Goal: Download file/media

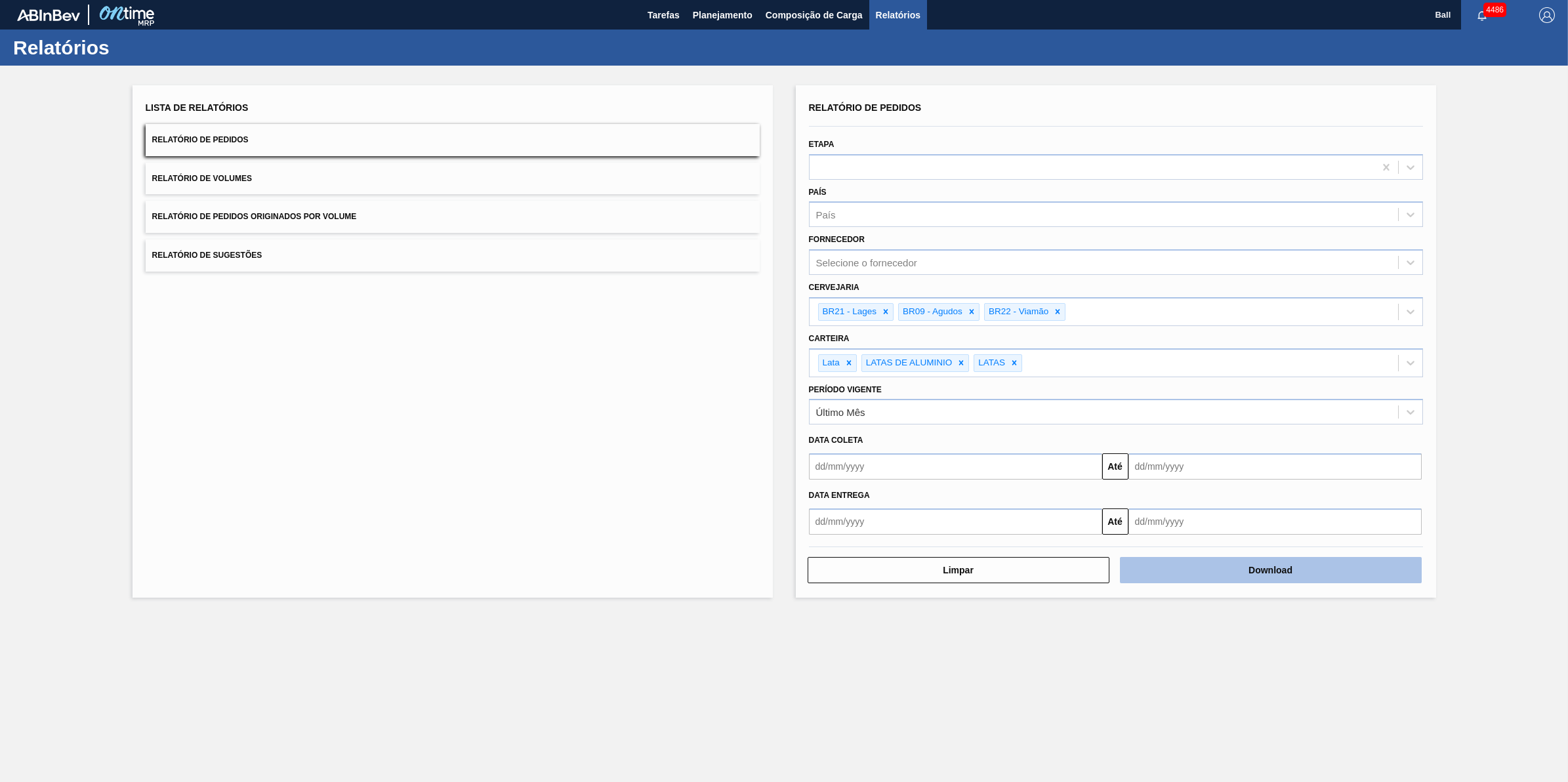
click at [1303, 573] on button "Download" at bounding box center [1270, 570] width 302 height 26
click at [727, 9] on span "Planejamento" at bounding box center [723, 15] width 60 height 16
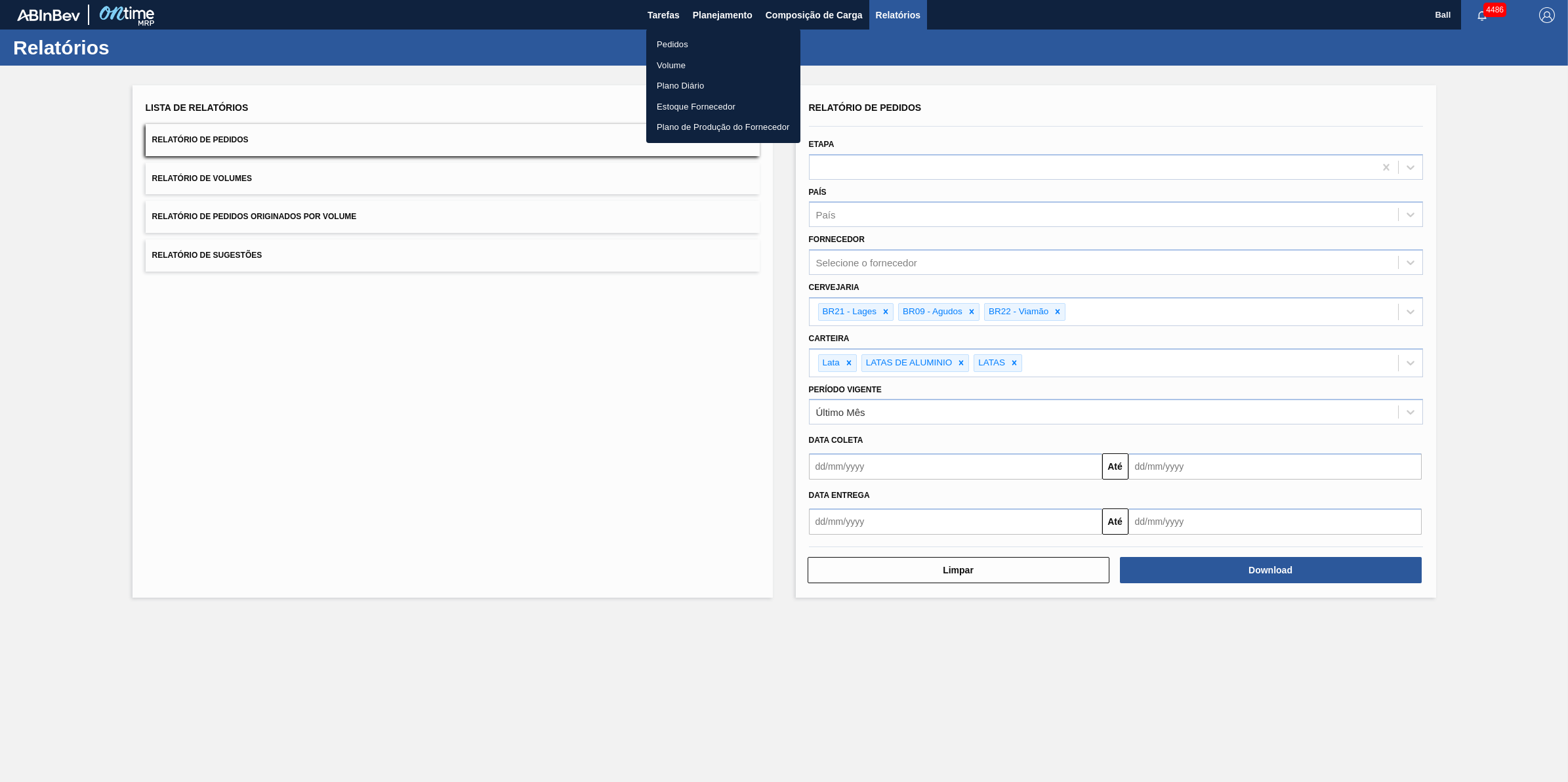
click at [676, 61] on li "Volume" at bounding box center [723, 65] width 154 height 21
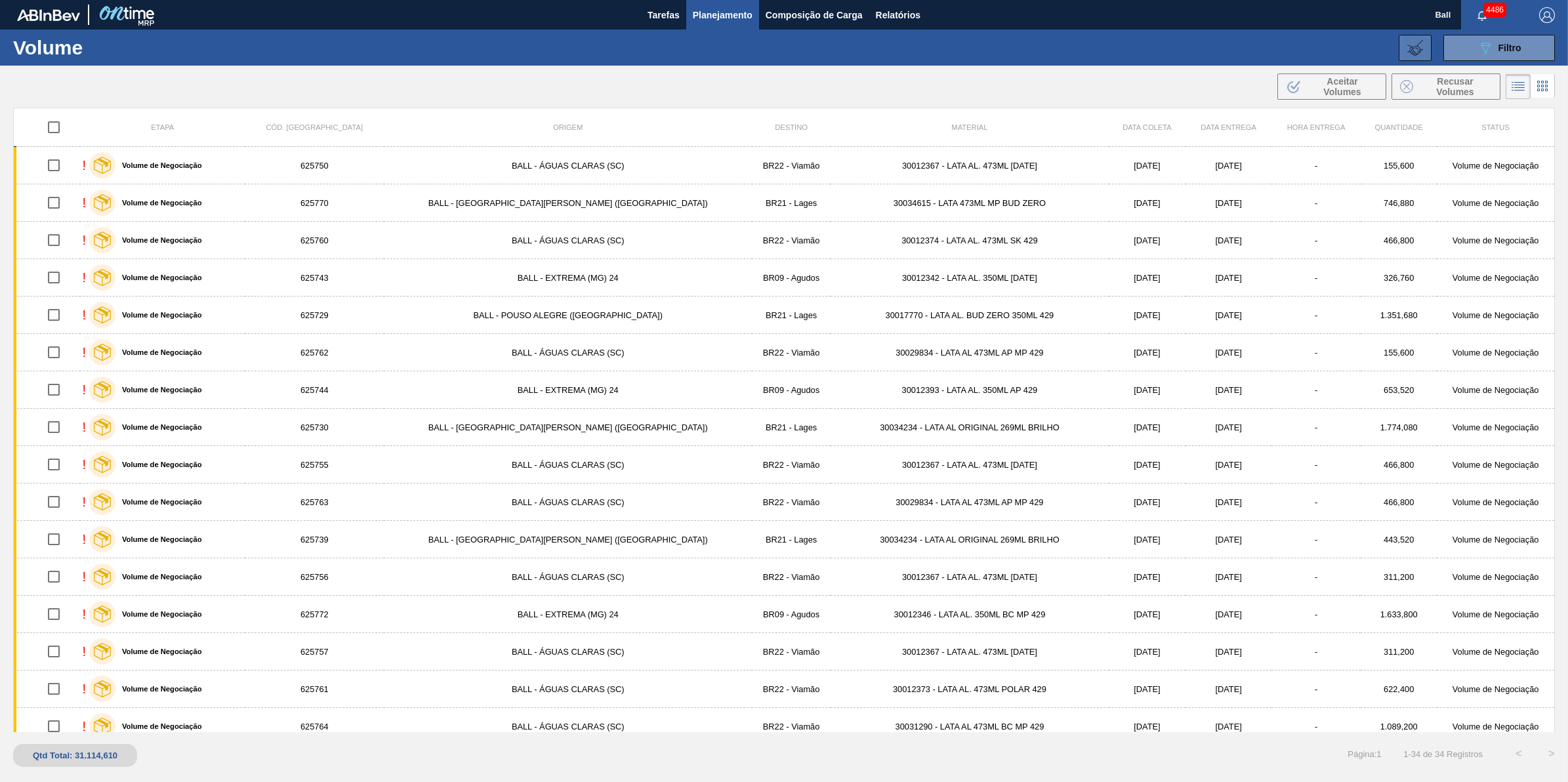
click at [1418, 46] on icon at bounding box center [1415, 48] width 16 height 16
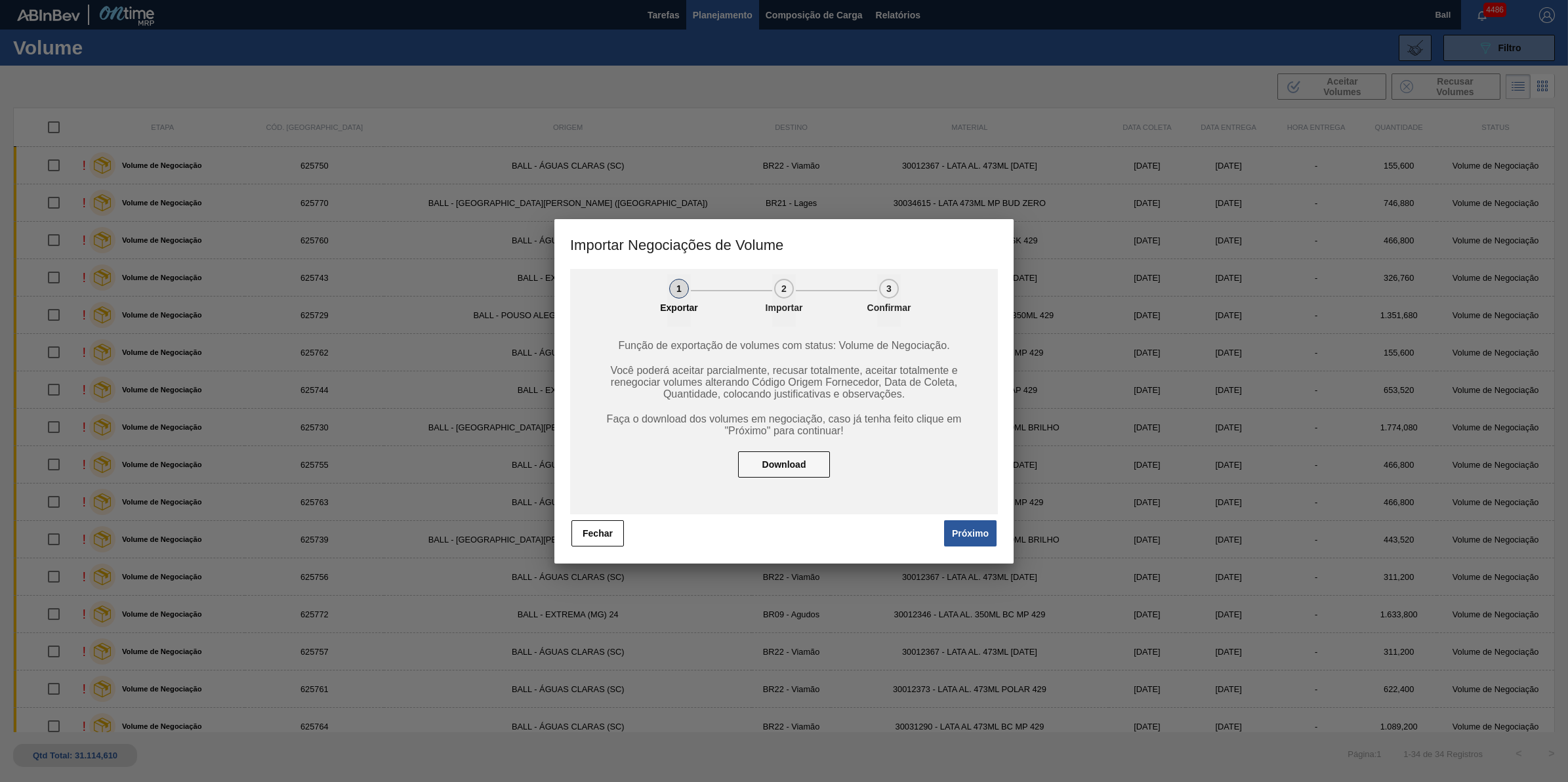
click at [984, 527] on button "Próximo" at bounding box center [969, 533] width 53 height 26
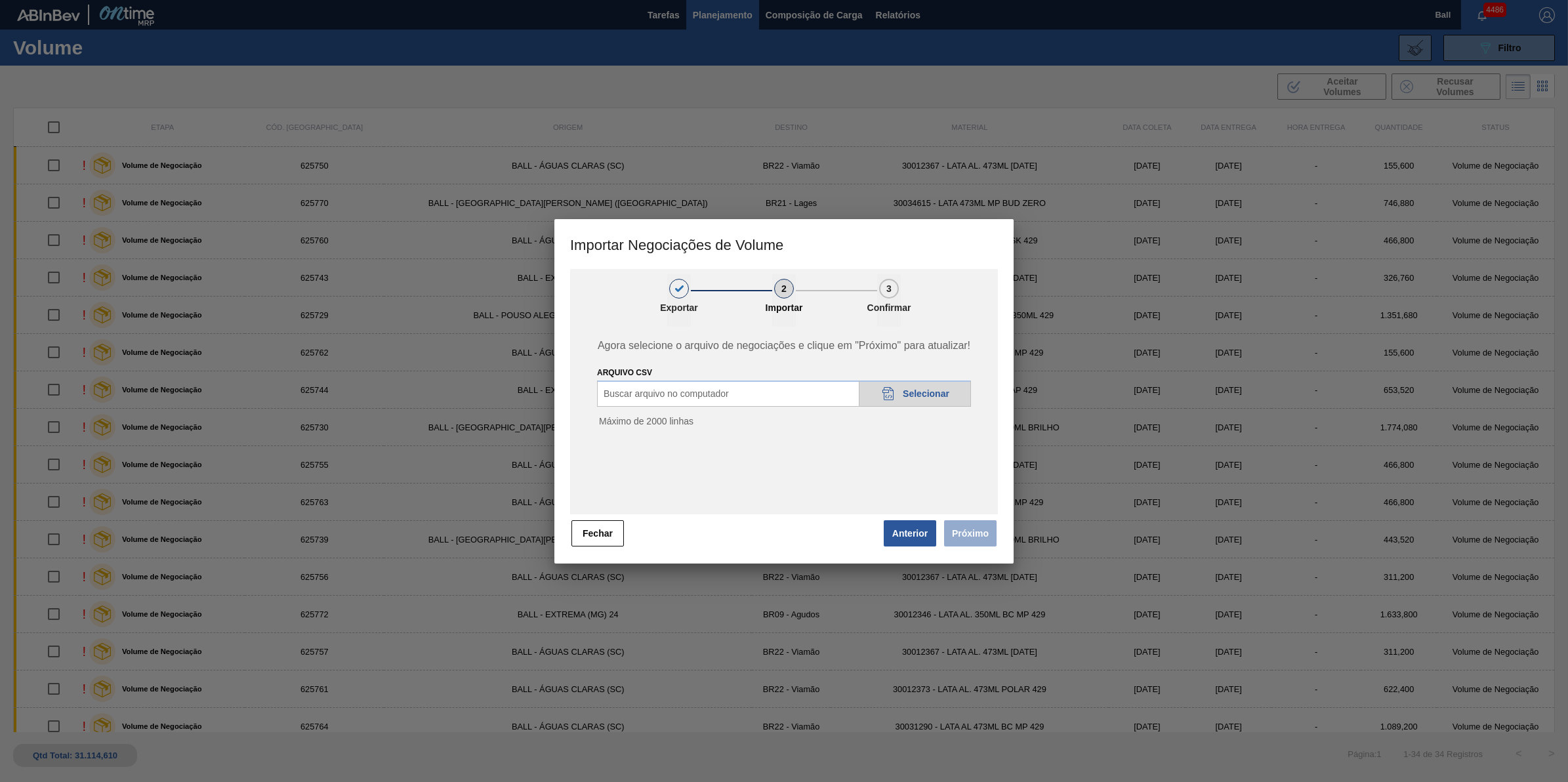
click at [905, 386] on div "20DAD902-3625-4257-8FDA-0C0CB19E2A3D Selecionar" at bounding box center [914, 393] width 112 height 26
click at [976, 531] on button "Próximo" at bounding box center [969, 533] width 53 height 26
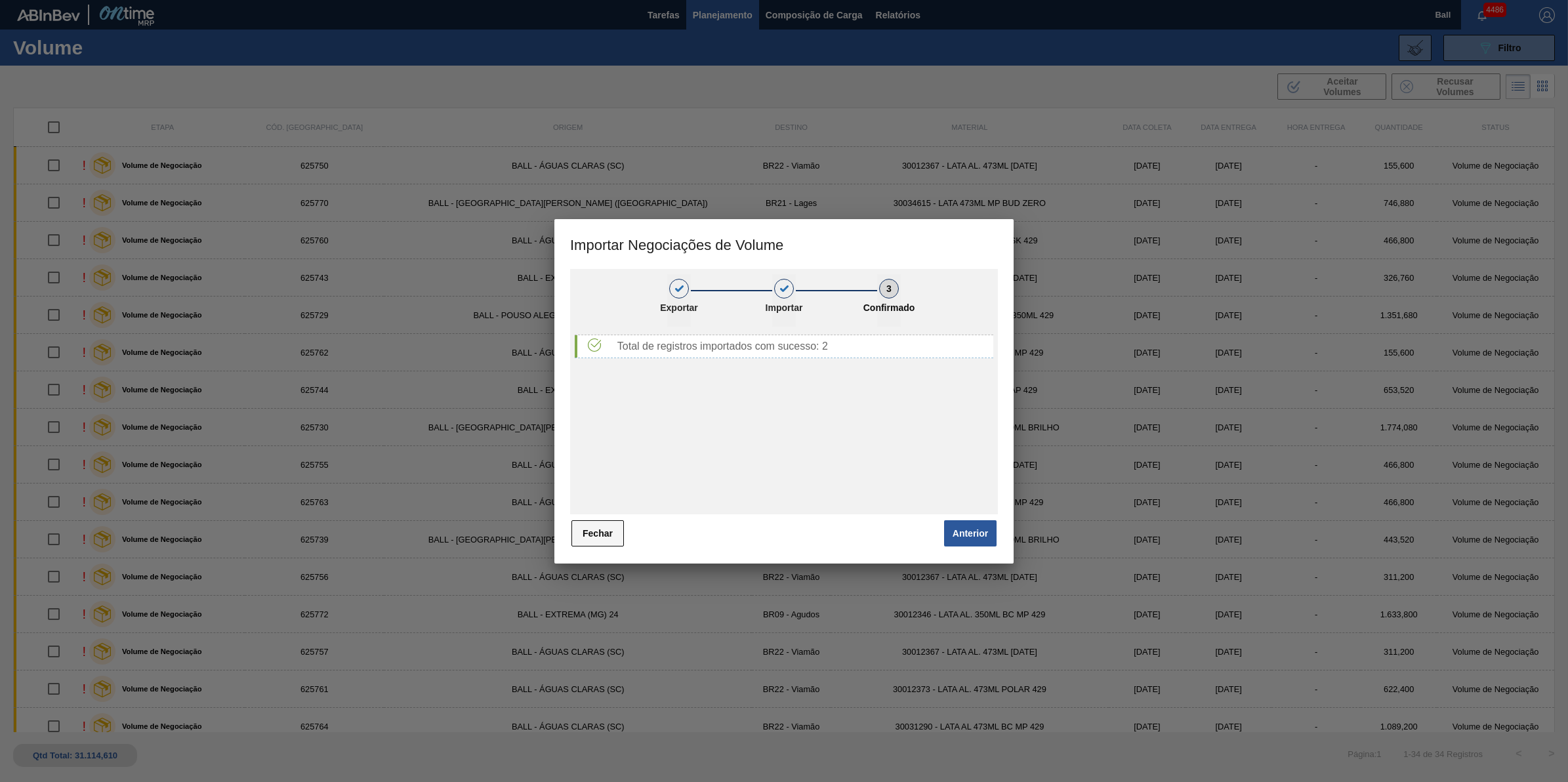
click at [611, 531] on button "Fechar" at bounding box center [597, 533] width 53 height 26
